Goal: Task Accomplishment & Management: Complete application form

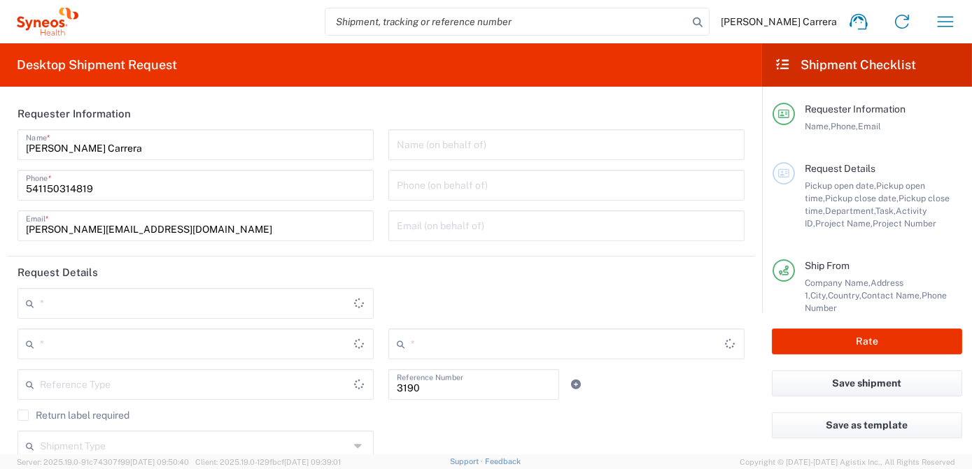
type input "Department"
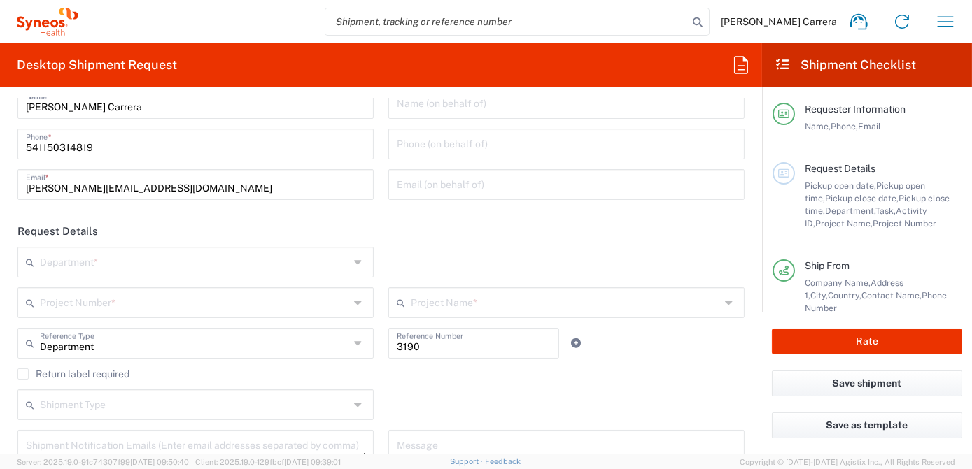
type input "[GEOGRAPHIC_DATA]"
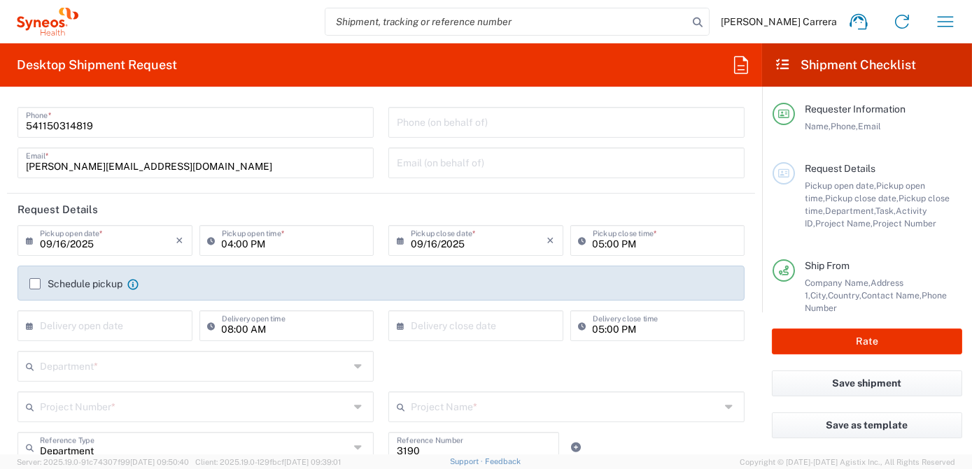
click at [84, 407] on input "text" at bounding box center [194, 406] width 309 height 24
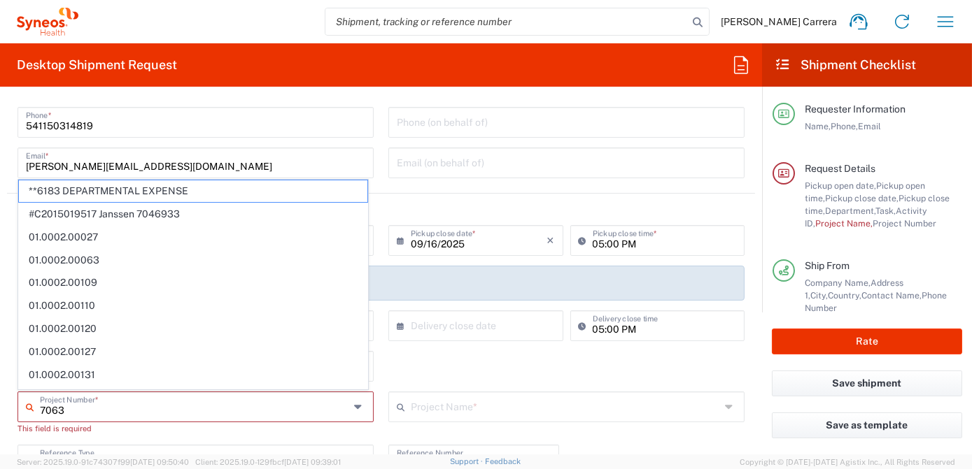
type input "70633"
type input "Syneos Health Argentina SA"
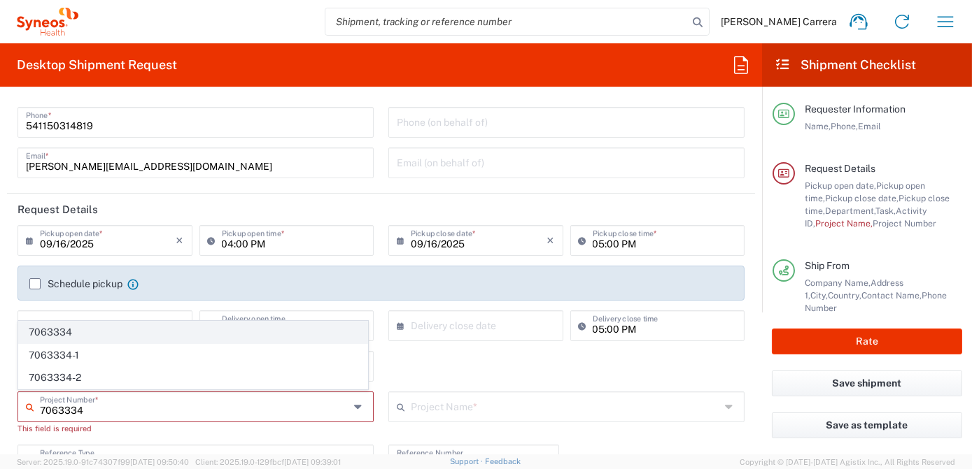
type input "7063334"
click at [67, 329] on span "7063334" at bounding box center [193, 333] width 348 height 22
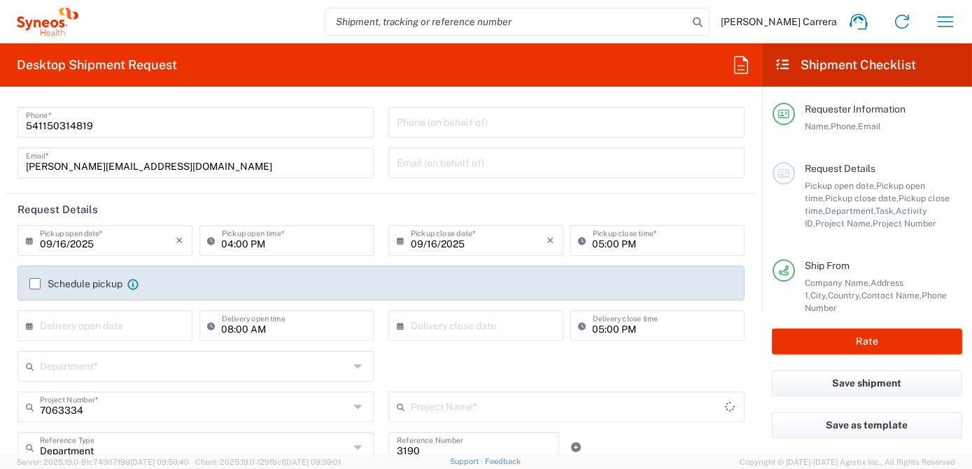
type input "Mineralys 7063334"
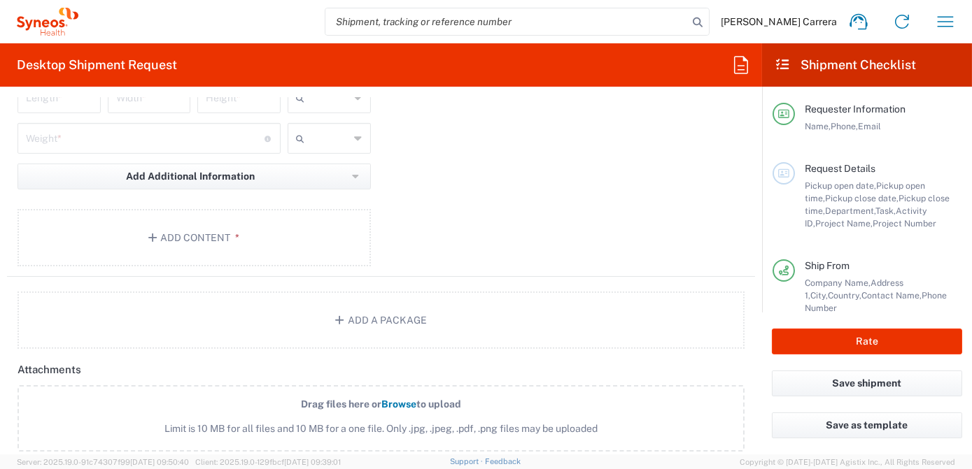
scroll to position [1589, 0]
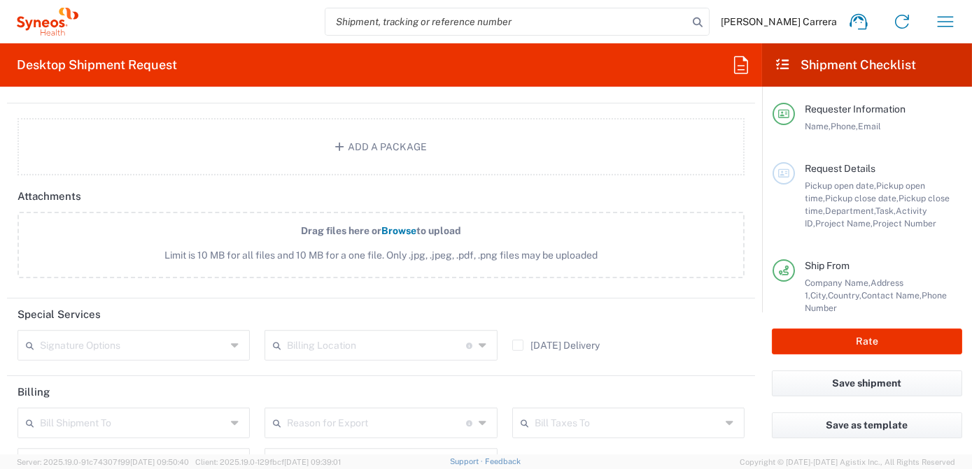
click at [366, 342] on input "text" at bounding box center [376, 344] width 179 height 24
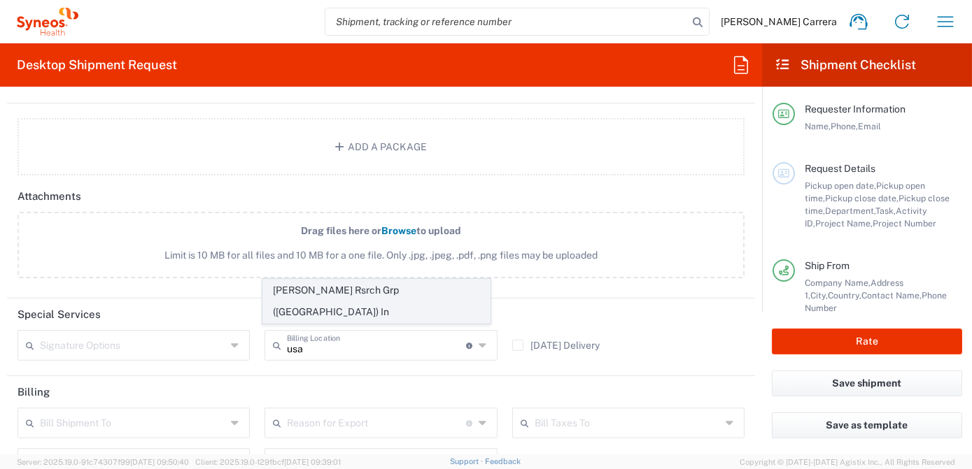
click at [441, 311] on span "Illingworth Rsrch Grp (USA) In" at bounding box center [376, 301] width 227 height 43
type input "Illingworth Rsrch Grp (USA) In"
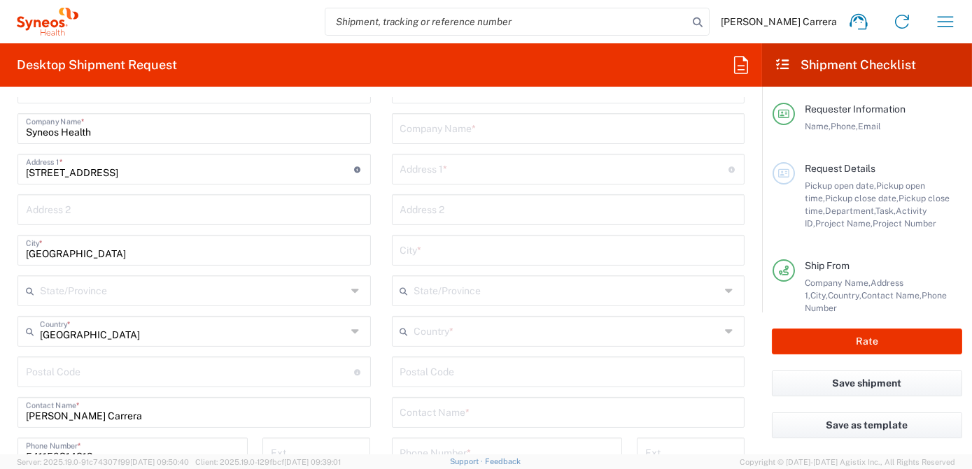
scroll to position [636, 0]
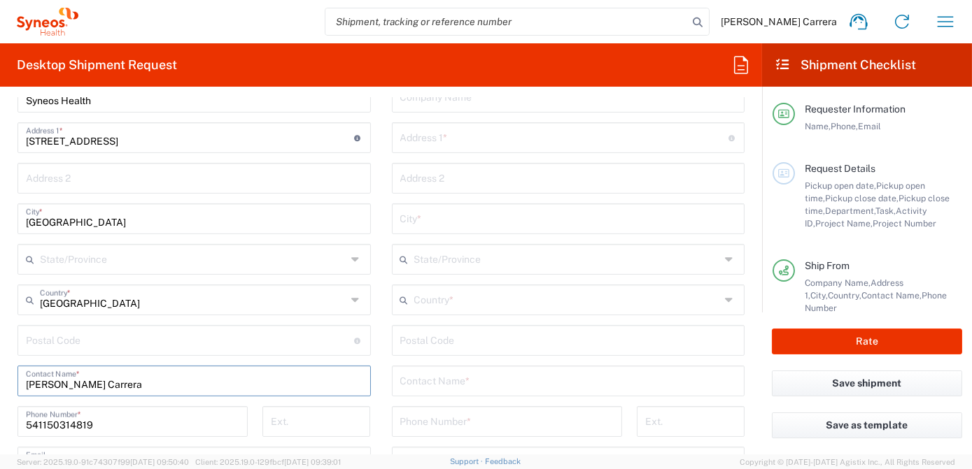
drag, startPoint x: 175, startPoint y: 383, endPoint x: -3, endPoint y: 376, distance: 177.8
click at [0, 376] on html "Josefina Lascombes Carrera Home Shipment estimator Shipment tracking Desktop sh…" at bounding box center [486, 234] width 972 height 469
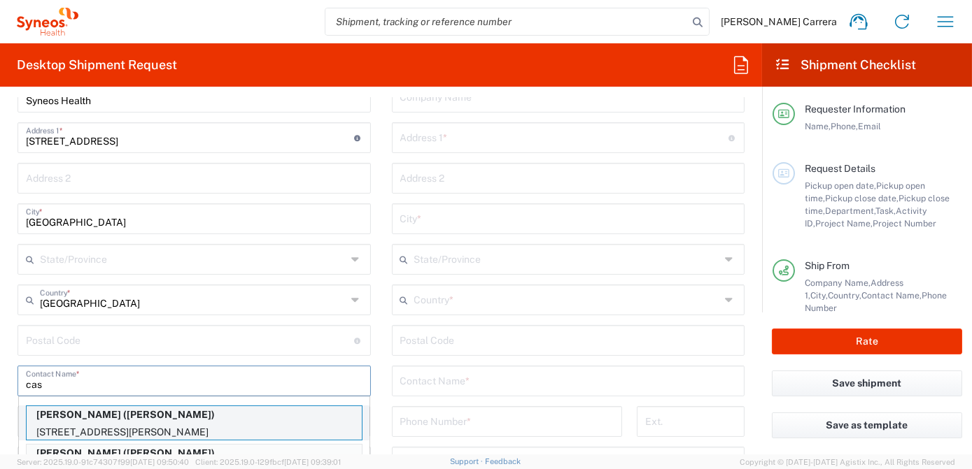
type input "cas"
click at [73, 418] on p "Cassie Sanders (Cassie Sanders)" at bounding box center [194, 414] width 335 height 17
type input "Cassie Sanders"
type input "7410 Holly Court Est"
type input "Houston"
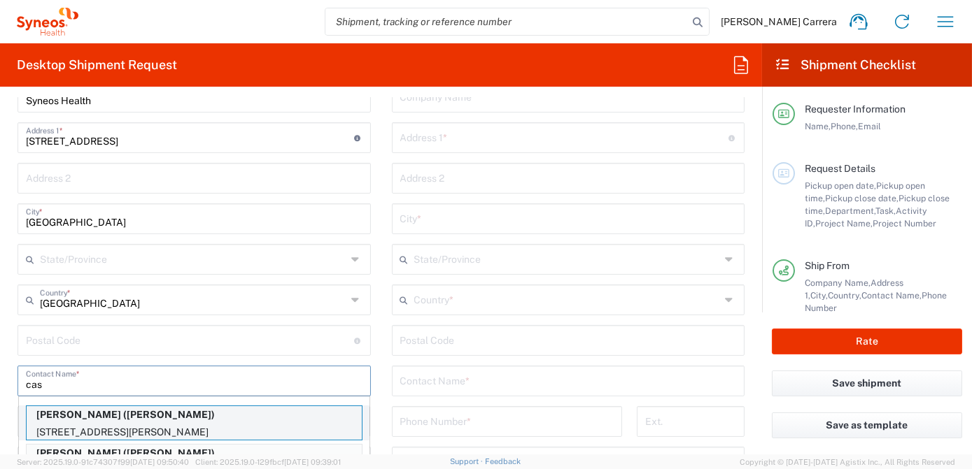
type input "United States"
type input "77095"
type input "Cassie Sanders"
type input "832-475-9112"
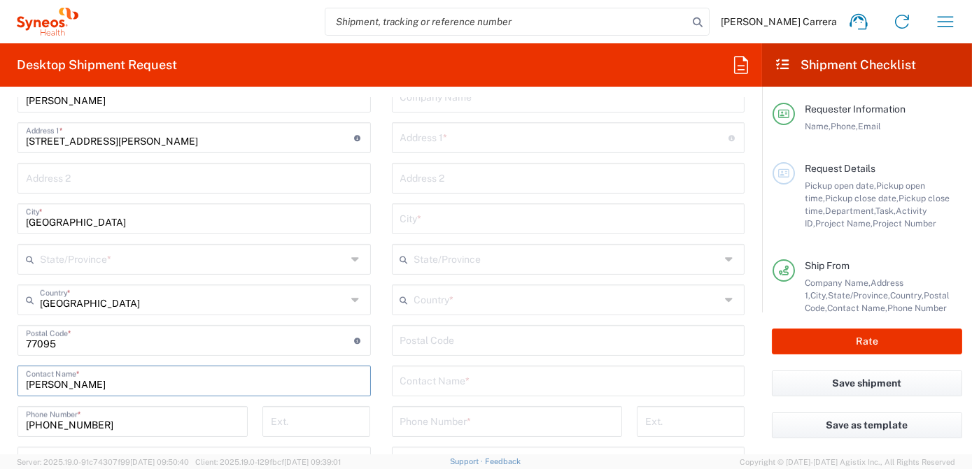
type input "Texas"
